Goal: Task Accomplishment & Management: Use online tool/utility

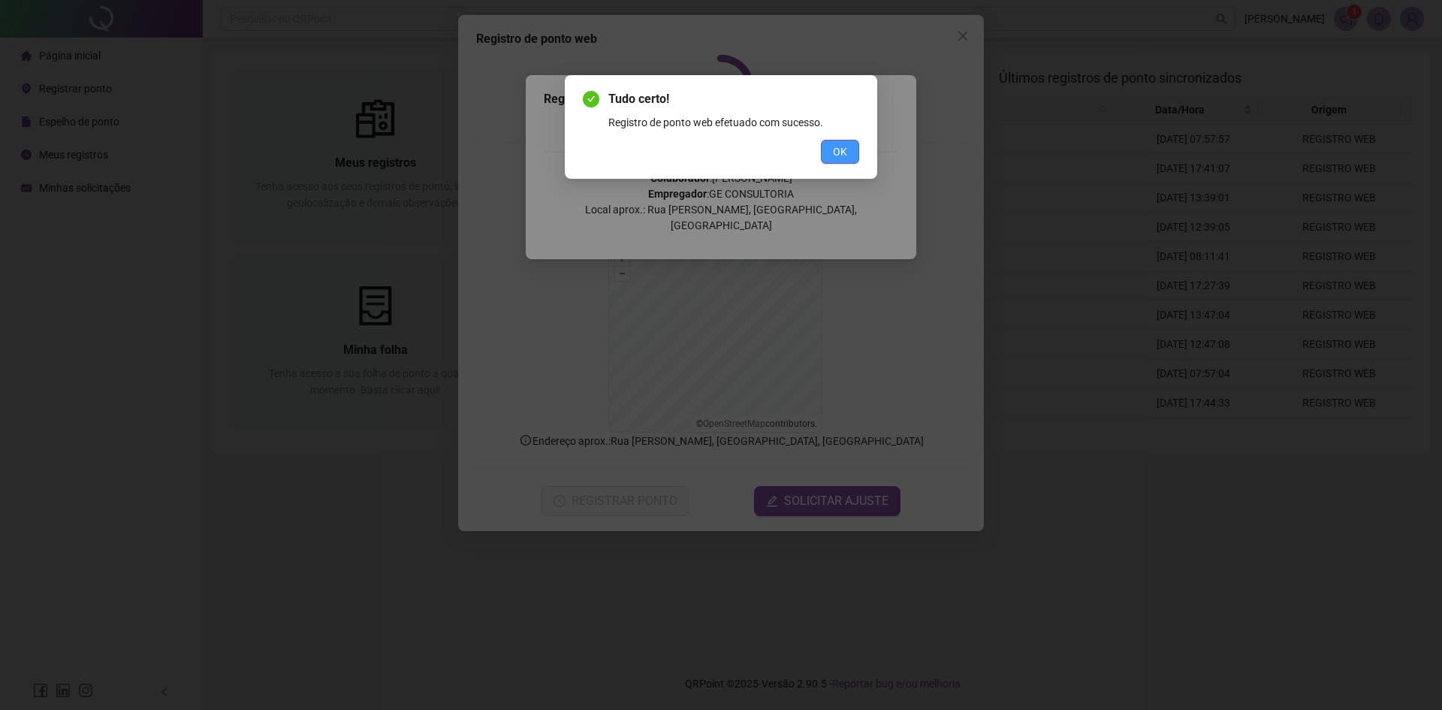
click at [837, 152] on span "OK" at bounding box center [840, 151] width 14 height 17
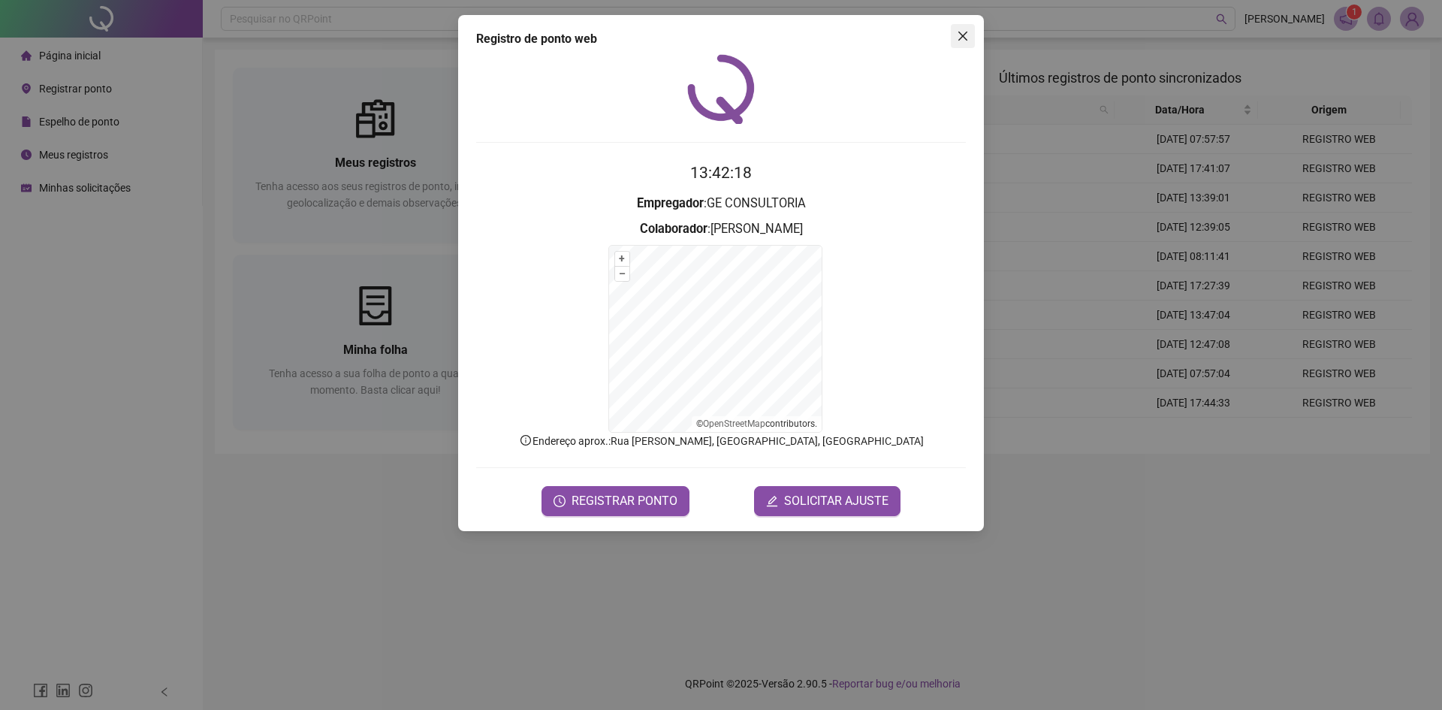
click at [969, 34] on span "Close" at bounding box center [963, 36] width 24 height 12
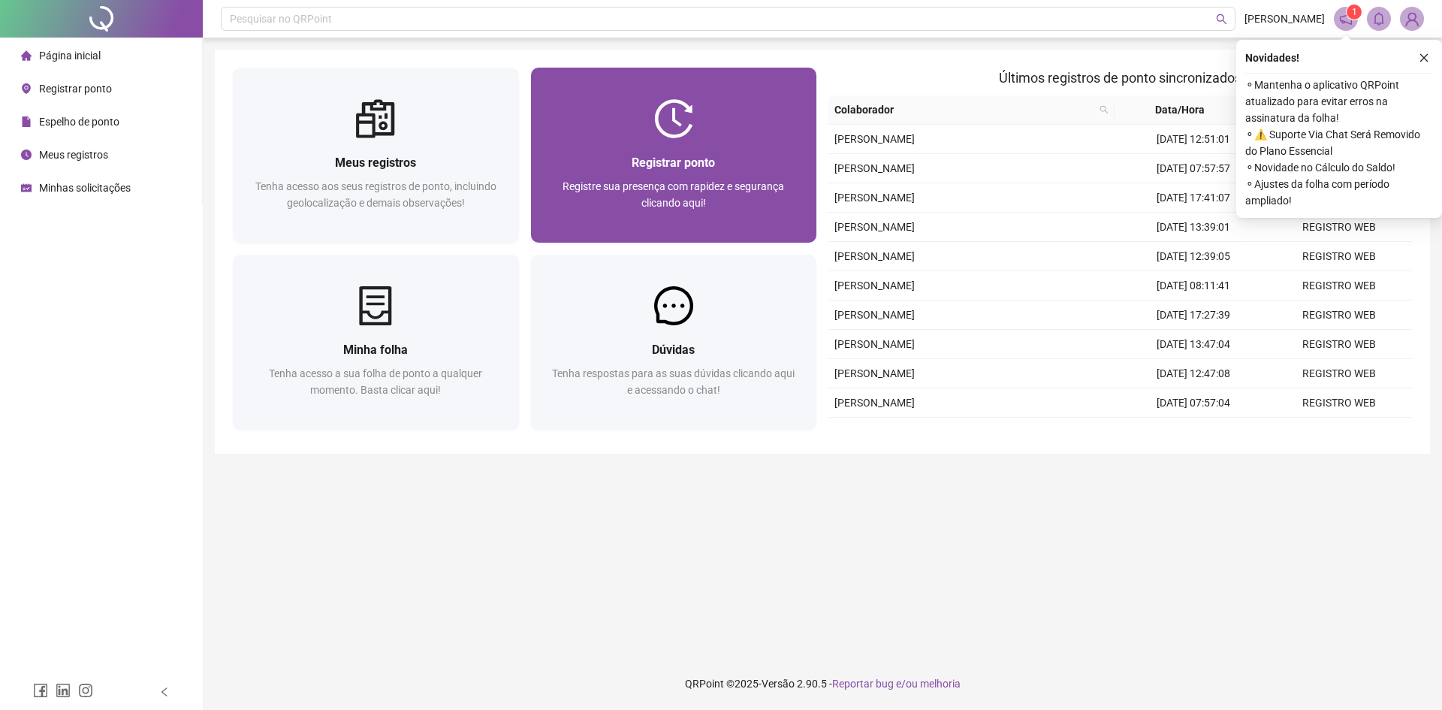
click at [743, 153] on div "Registrar ponto" at bounding box center [674, 162] width 250 height 19
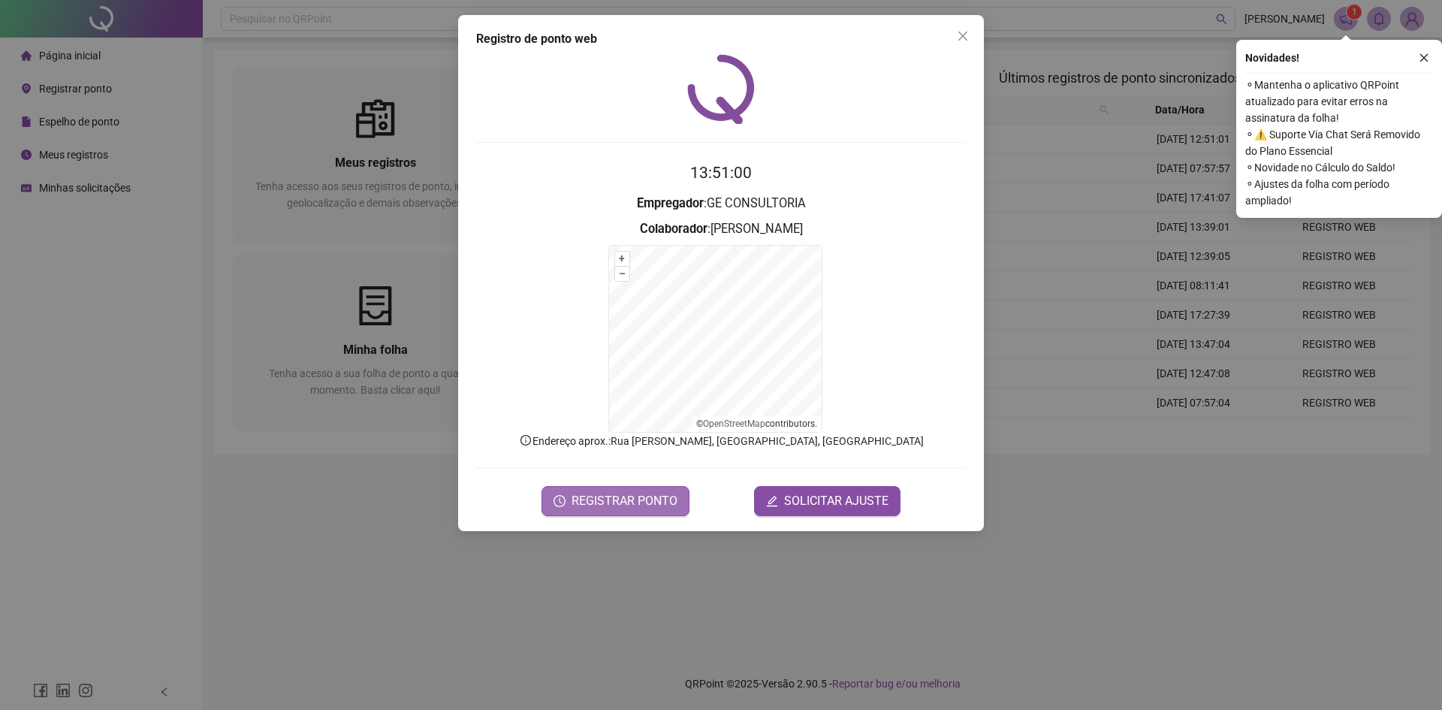
click at [622, 505] on span "REGISTRAR PONTO" at bounding box center [625, 501] width 106 height 18
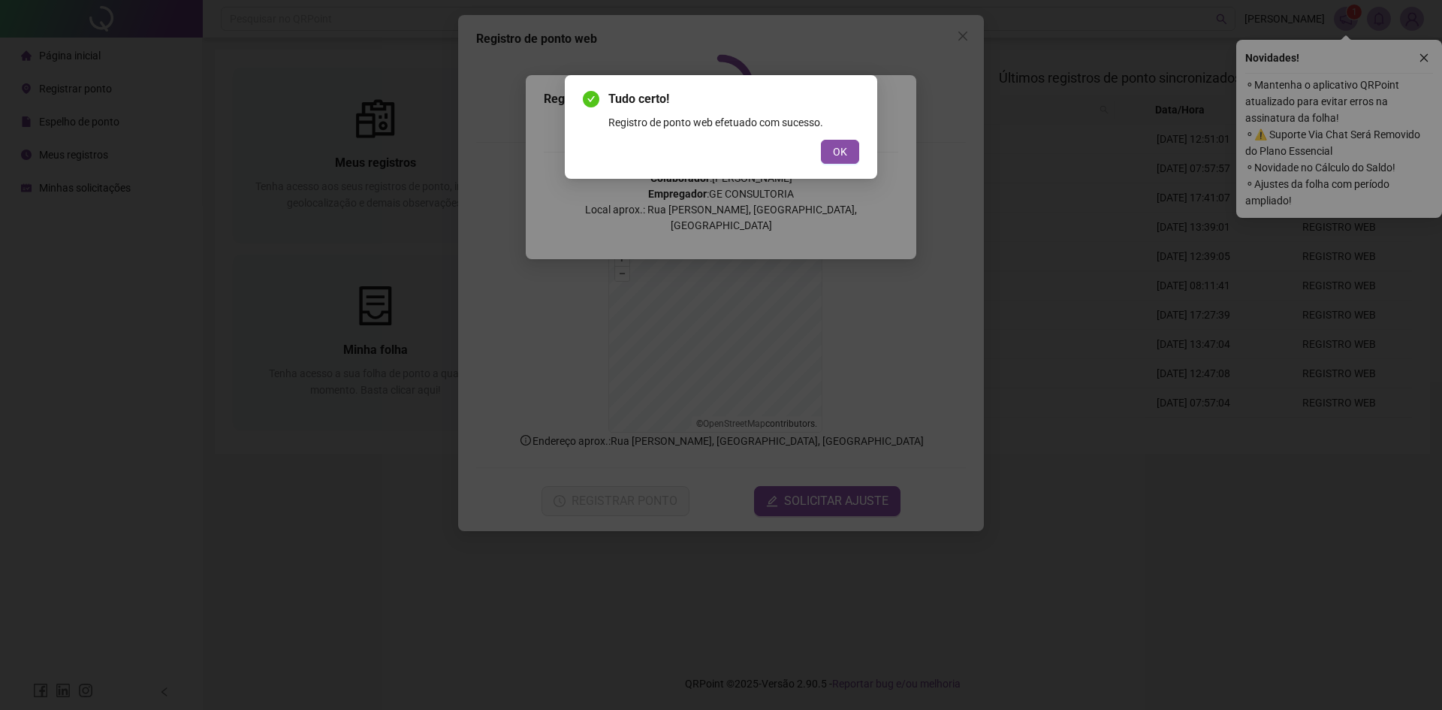
drag, startPoint x: 850, startPoint y: 139, endPoint x: 845, endPoint y: 145, distance: 8.0
click at [850, 140] on div "Tudo certo! Registro de ponto web efetuado com sucesso. OK" at bounding box center [721, 127] width 276 height 74
drag, startPoint x: 837, startPoint y: 155, endPoint x: 886, endPoint y: 110, distance: 65.9
click at [839, 153] on span "OK" at bounding box center [840, 151] width 14 height 17
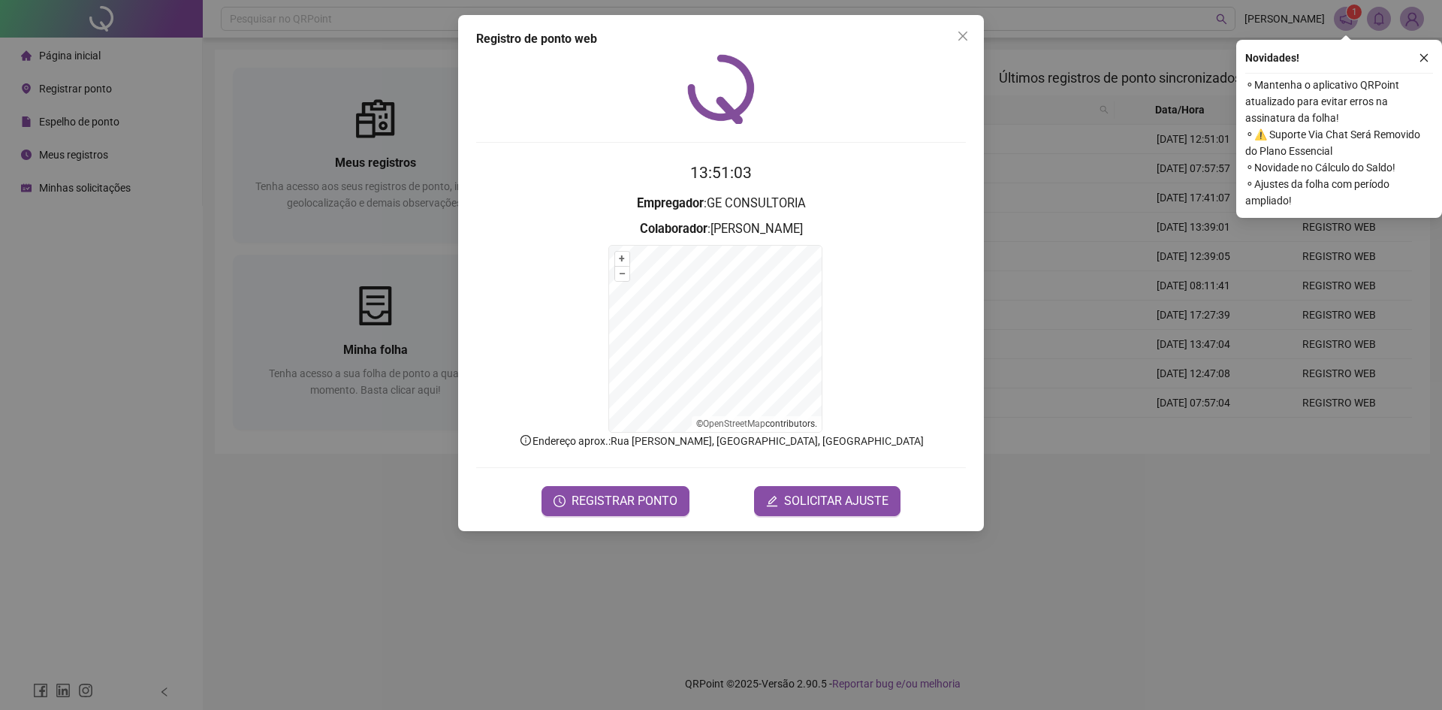
click at [956, 50] on div "Registro de ponto web 13:51:03 Empregador : GE CONSULTORIA Colaborador : LUANA …" at bounding box center [721, 273] width 526 height 516
click at [965, 28] on button "Close" at bounding box center [963, 36] width 24 height 24
